Goal: Information Seeking & Learning: Check status

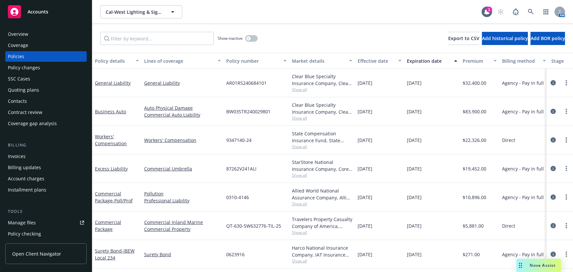
click at [15, 90] on div "Quoting plans" at bounding box center [23, 90] width 31 height 11
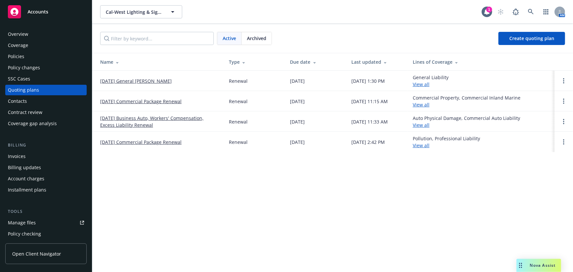
click at [138, 78] on link "[DATE] General [PERSON_NAME]" at bounding box center [136, 80] width 72 height 7
